Goal: Task Accomplishment & Management: Manage account settings

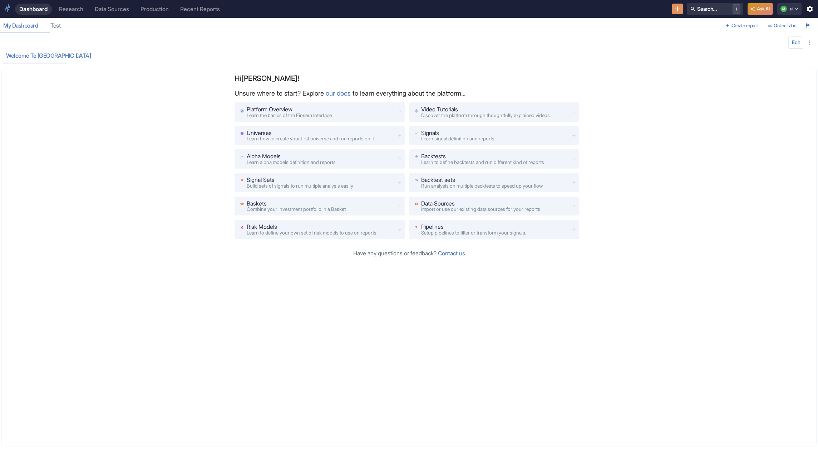
click at [152, 62] on div "Welcome to [GEOGRAPHIC_DATA]" at bounding box center [364, 56] width 722 height 15
click at [783, 8] on div "M" at bounding box center [784, 8] width 6 height 6
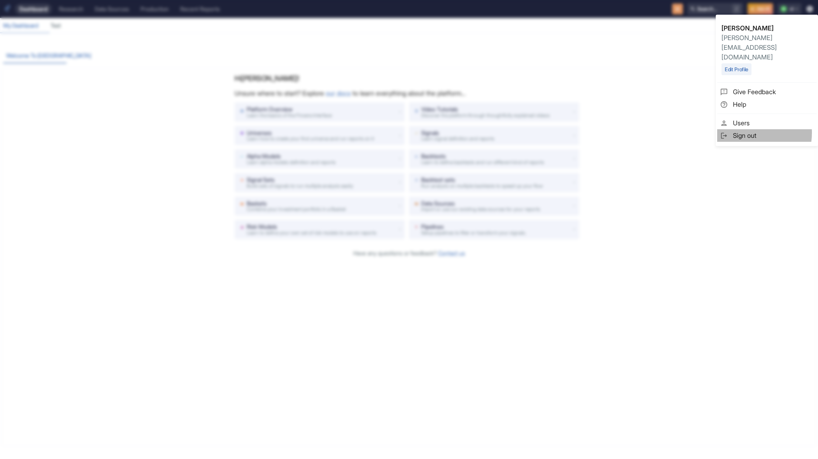
click at [746, 131] on span "Sign out" at bounding box center [773, 136] width 81 height 10
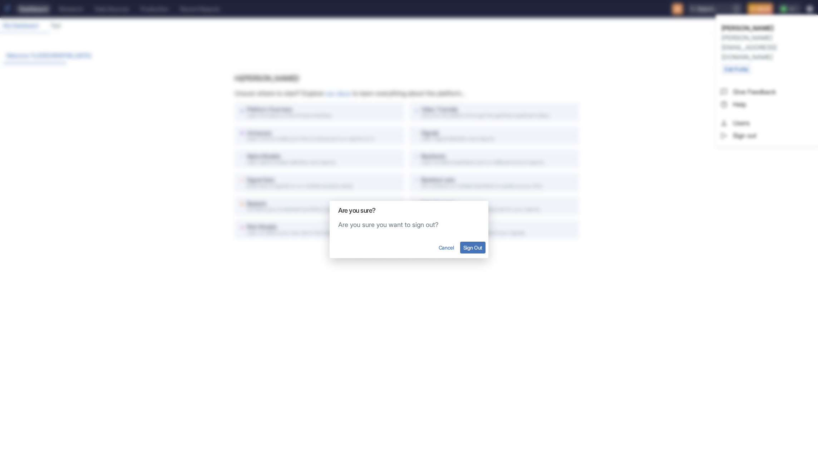
click at [473, 250] on button "Sign Out" at bounding box center [472, 247] width 25 height 12
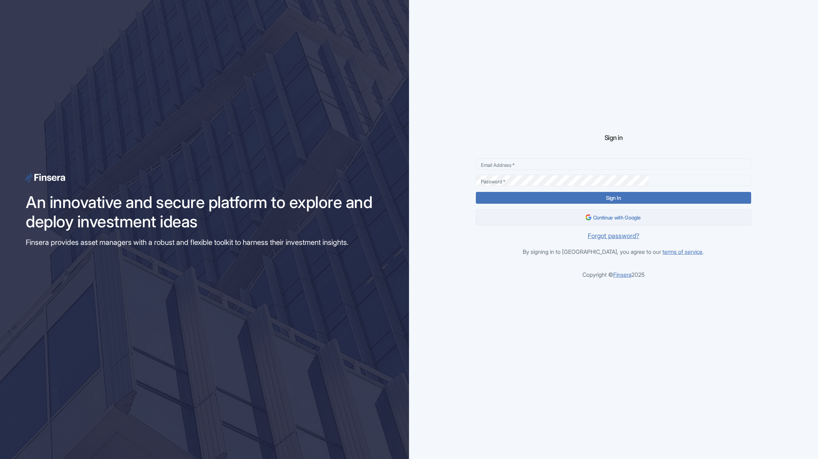
click at [625, 221] on button "Continue with Google" at bounding box center [613, 217] width 275 height 16
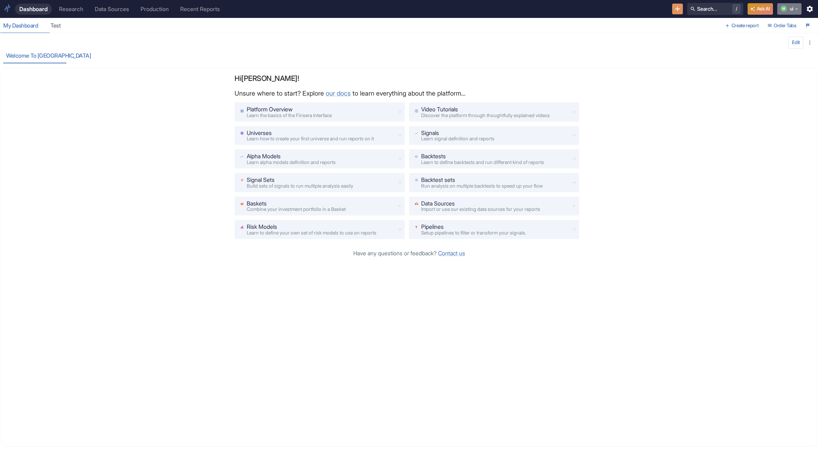
click at [787, 9] on div "M" at bounding box center [784, 8] width 6 height 6
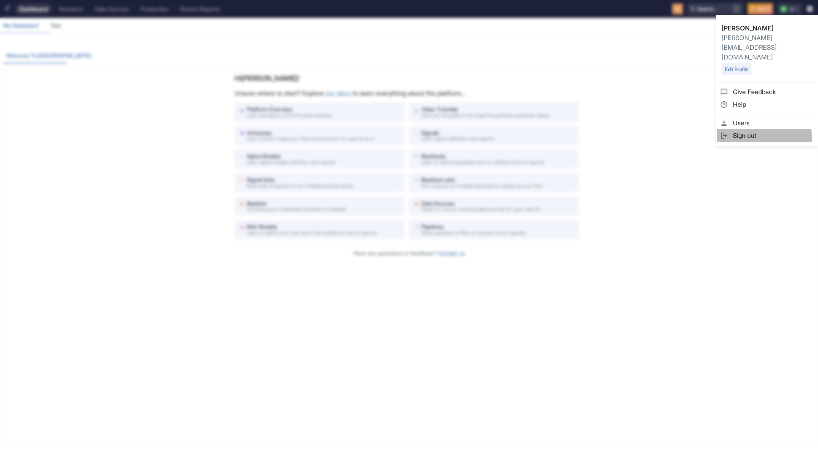
click at [747, 131] on span "Sign out" at bounding box center [773, 136] width 81 height 10
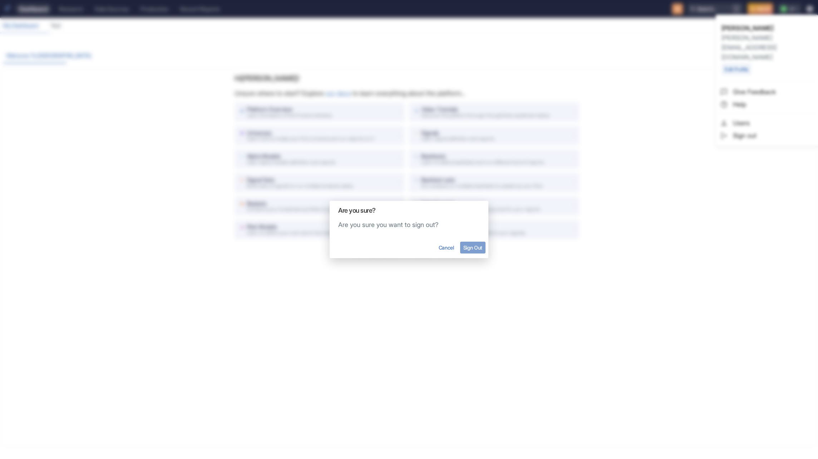
click at [477, 248] on button "Sign Out" at bounding box center [472, 247] width 25 height 12
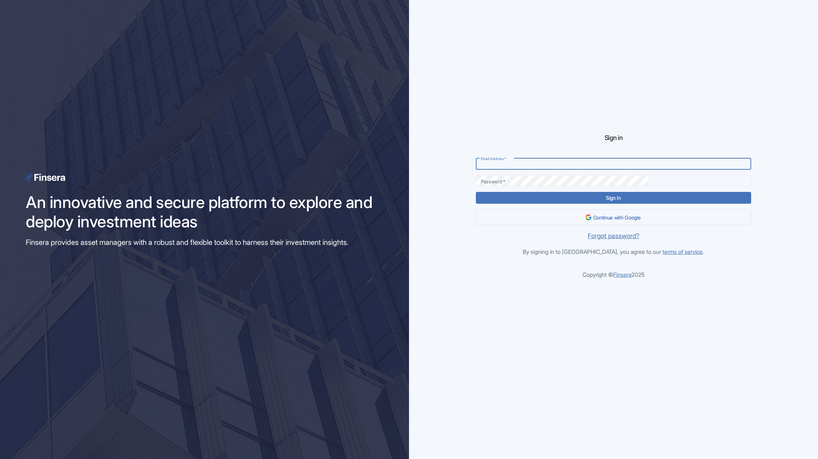
click at [523, 71] on div "Sign in Email Address   * Email Address   * Password   * Password   * Sign In C…" at bounding box center [613, 229] width 409 height 459
click at [500, 57] on div "Sign in Email Address   * Email Address   * Password   * Password   * Sign In C…" at bounding box center [613, 229] width 409 height 459
click at [490, 155] on div "Sign in Email Address   * Email Address   * Password   * Password   * Sign In C…" at bounding box center [613, 229] width 409 height 459
click at [604, 216] on button "Continue with Google" at bounding box center [613, 217] width 275 height 16
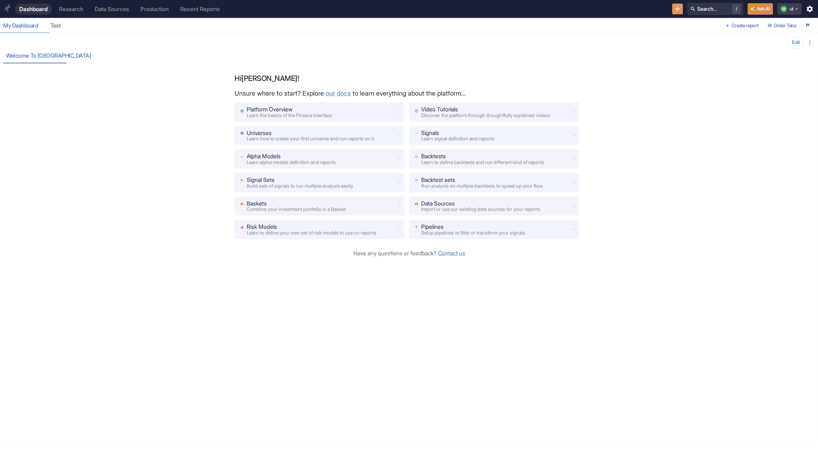
click at [797, 7] on icon "button" at bounding box center [796, 8] width 5 height 5
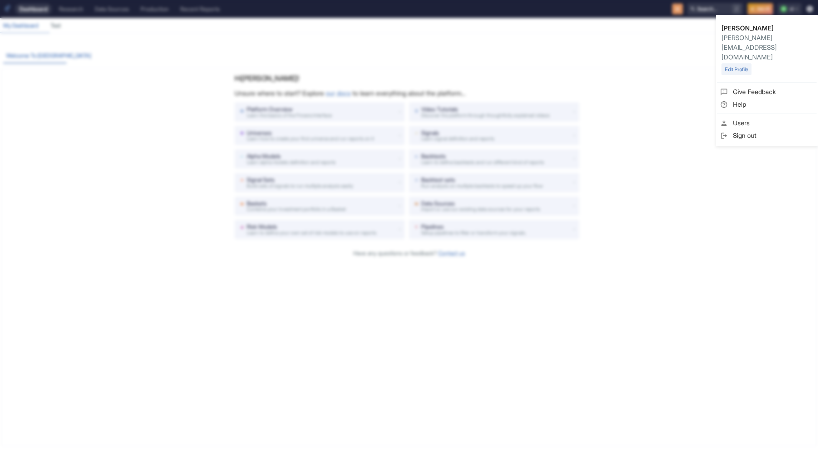
click at [750, 131] on span "Sign out" at bounding box center [773, 136] width 81 height 10
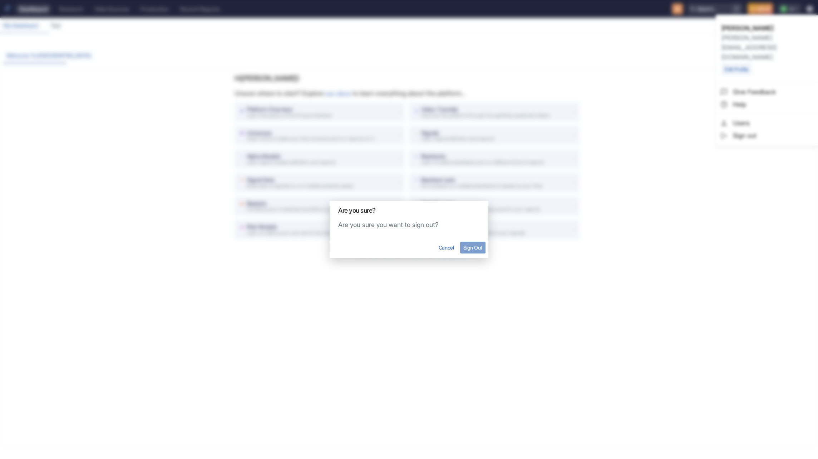
click at [470, 247] on button "Sign Out" at bounding box center [472, 247] width 25 height 12
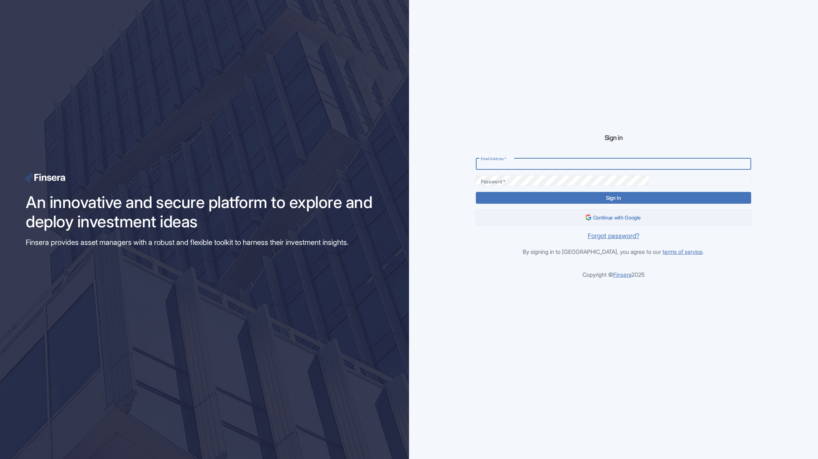
click at [566, 217] on button "Continue with Google" at bounding box center [613, 217] width 275 height 16
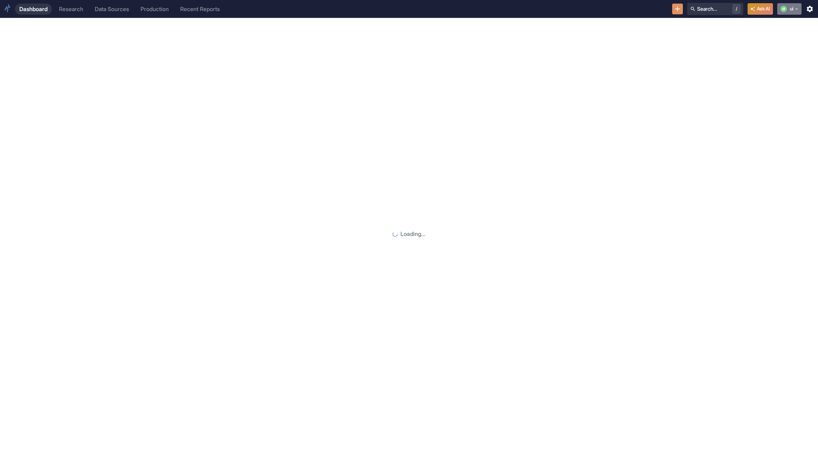
click at [786, 12] on button "M ui" at bounding box center [790, 8] width 25 height 11
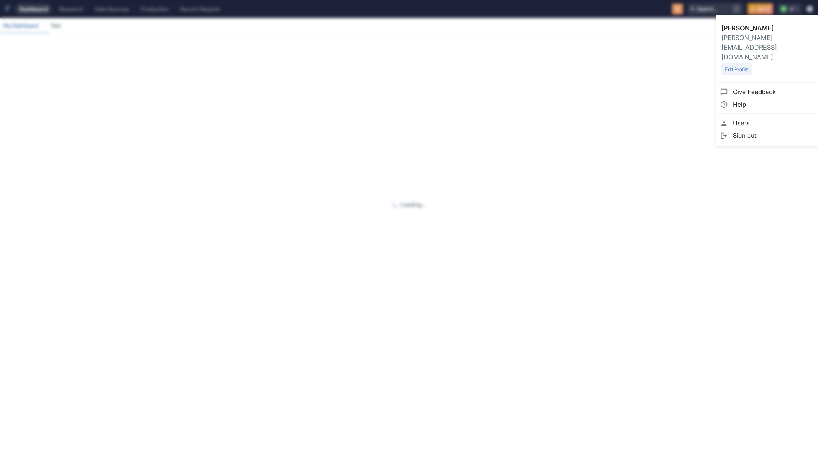
click at [748, 131] on span "Sign out" at bounding box center [773, 136] width 81 height 10
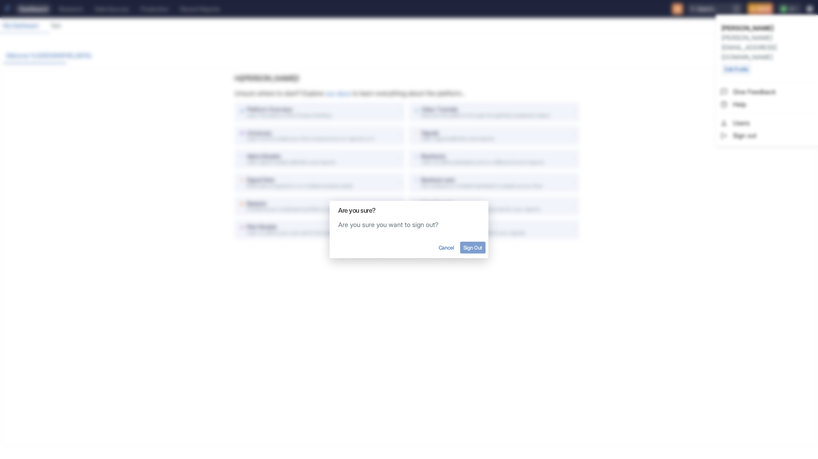
click at [464, 252] on button "Sign Out" at bounding box center [472, 247] width 25 height 12
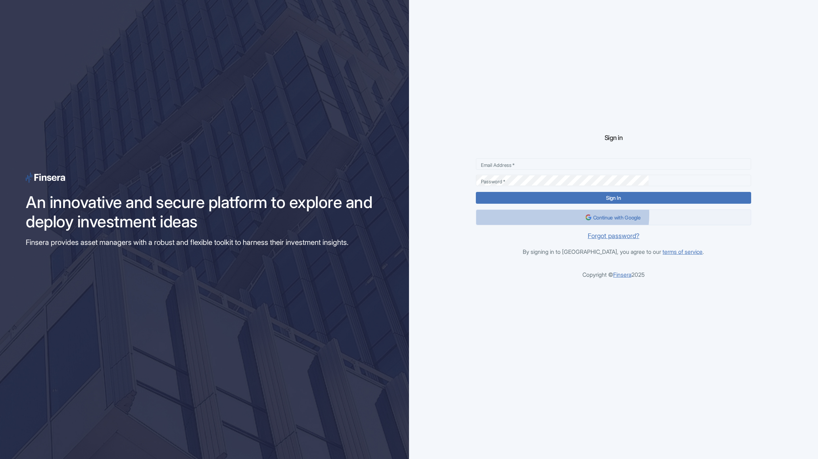
click at [611, 214] on button "Continue with Google" at bounding box center [613, 217] width 275 height 16
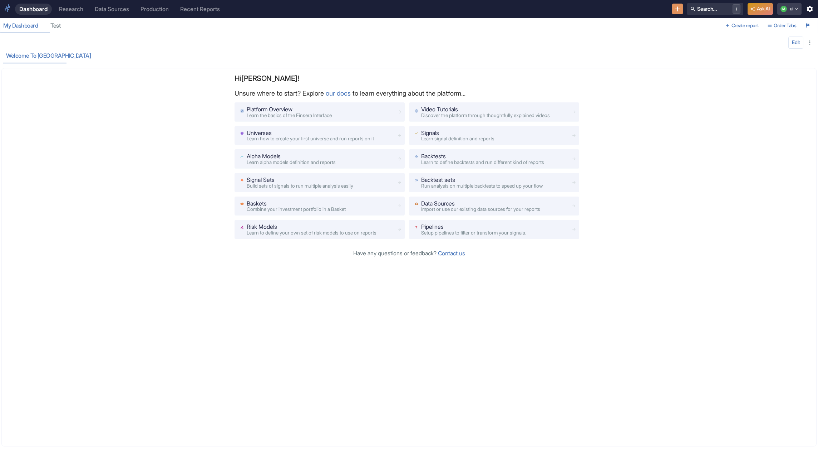
click at [791, 9] on button "M ui" at bounding box center [790, 8] width 25 height 11
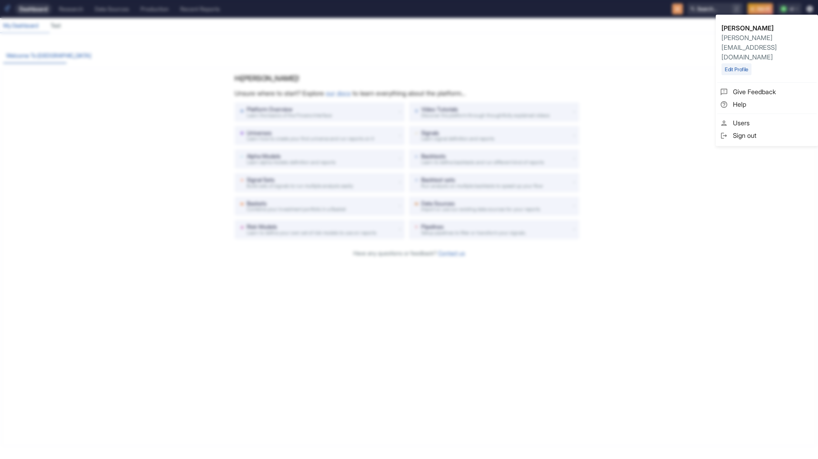
click at [750, 131] on span "Sign out" at bounding box center [773, 136] width 81 height 10
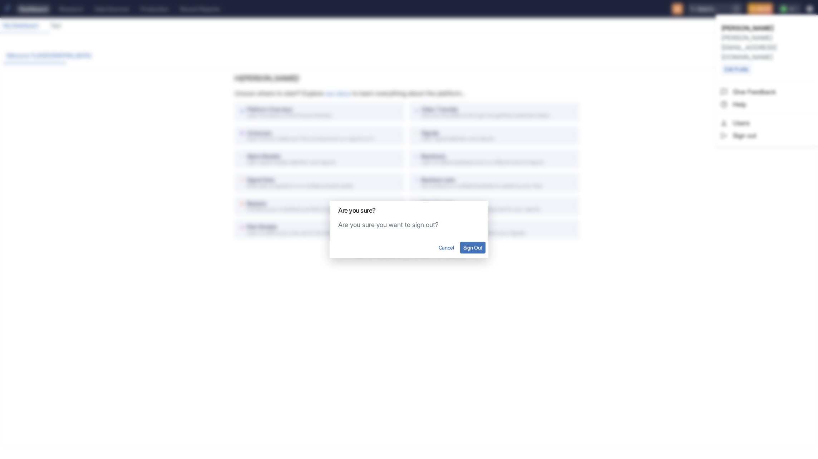
click at [476, 249] on button "Sign Out" at bounding box center [472, 247] width 25 height 12
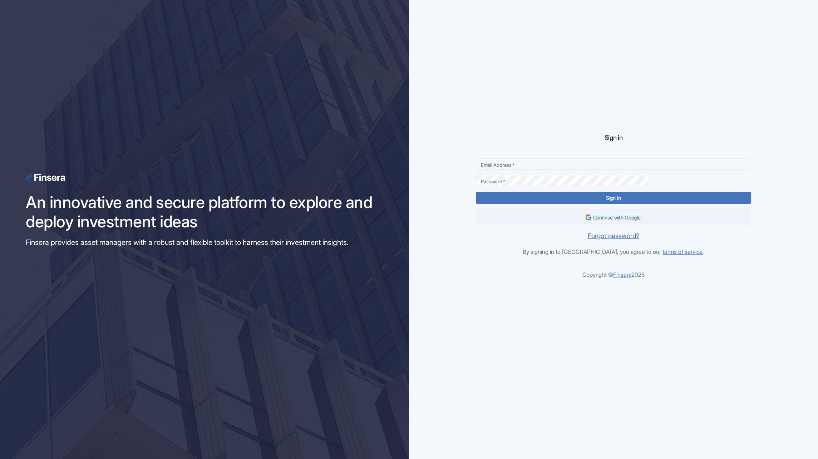
click at [610, 219] on button "Continue with Google" at bounding box center [613, 217] width 275 height 16
